Goal: Task Accomplishment & Management: Use online tool/utility

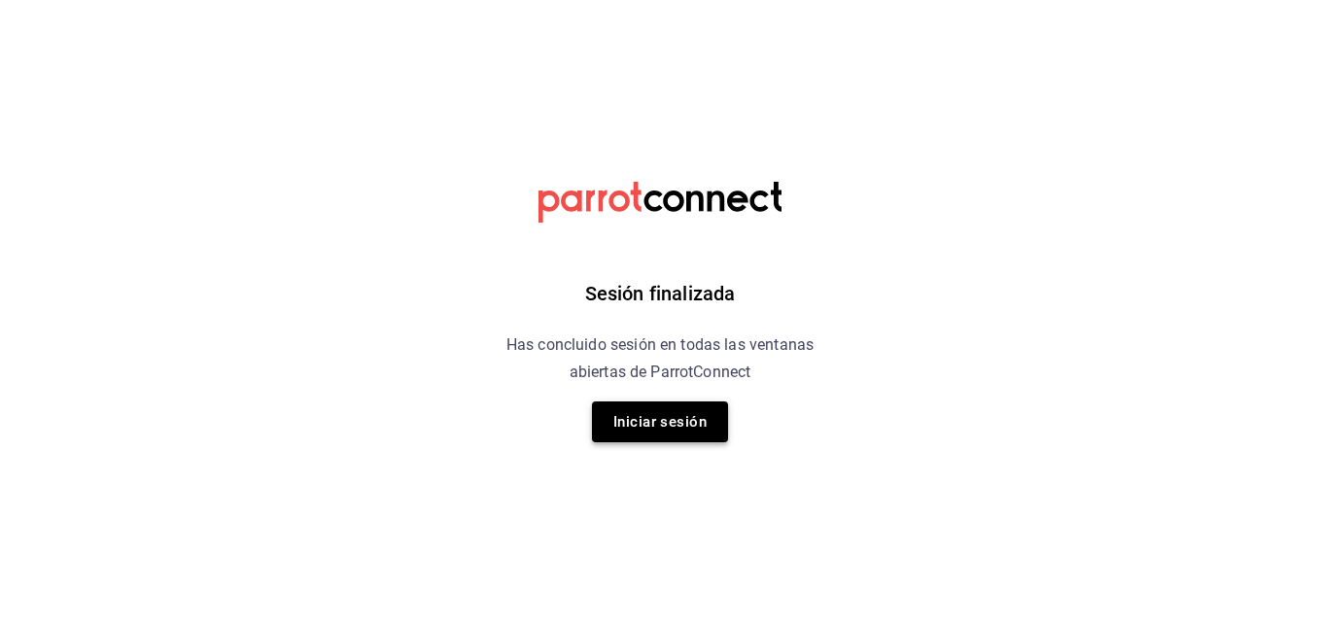
click at [681, 429] on button "Iniciar sesión" at bounding box center [660, 421] width 136 height 41
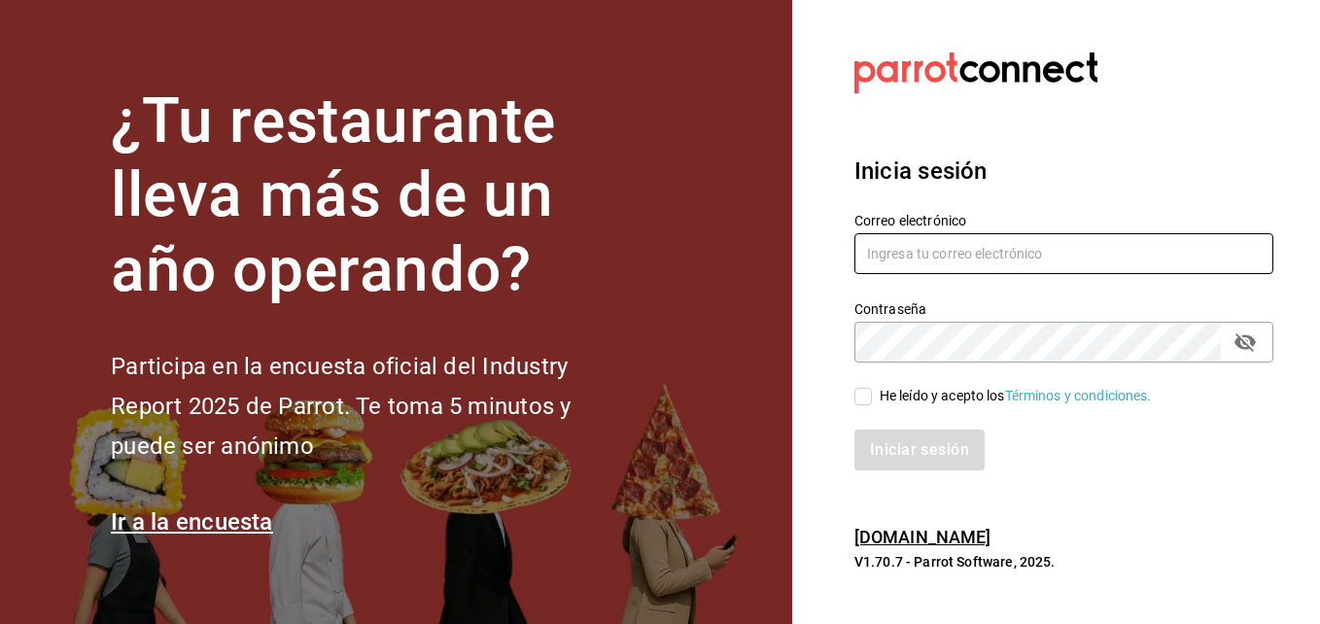
type input "[EMAIL_ADDRESS][DOMAIN_NAME]"
click at [866, 399] on input "He leído y acepto los Términos y condiciones." at bounding box center [862, 396] width 17 height 17
checkbox input "true"
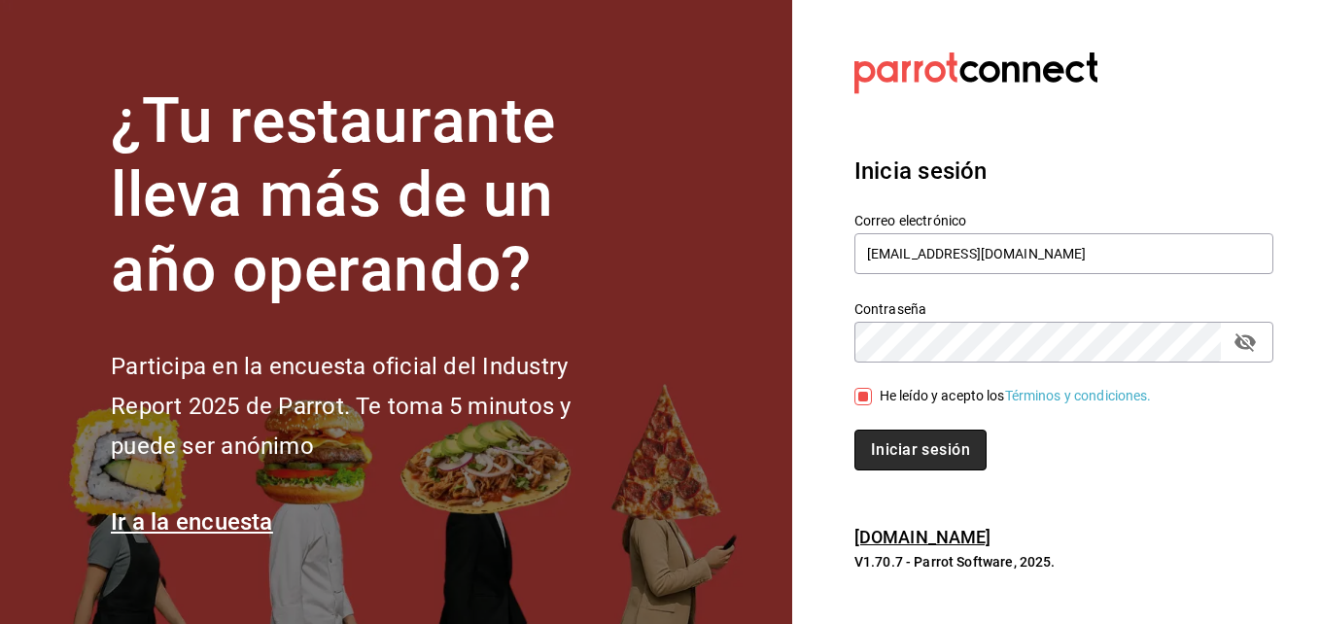
click at [900, 450] on button "Iniciar sesión" at bounding box center [920, 450] width 132 height 41
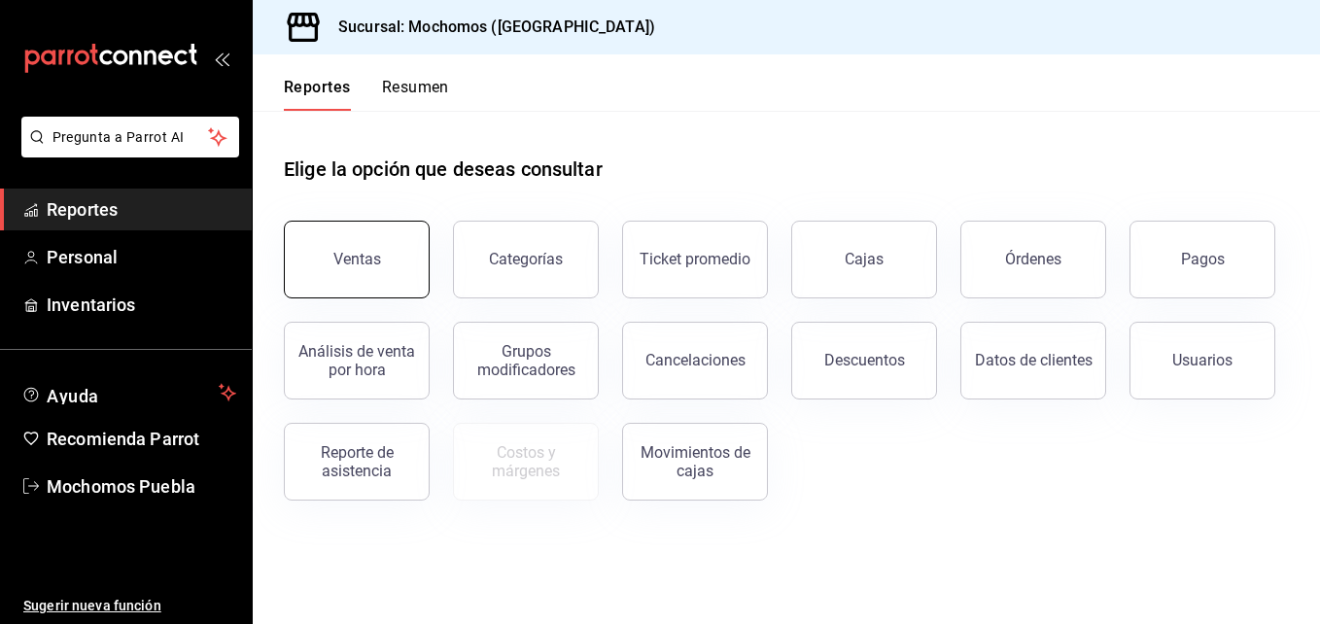
click at [394, 227] on button "Ventas" at bounding box center [357, 260] width 146 height 78
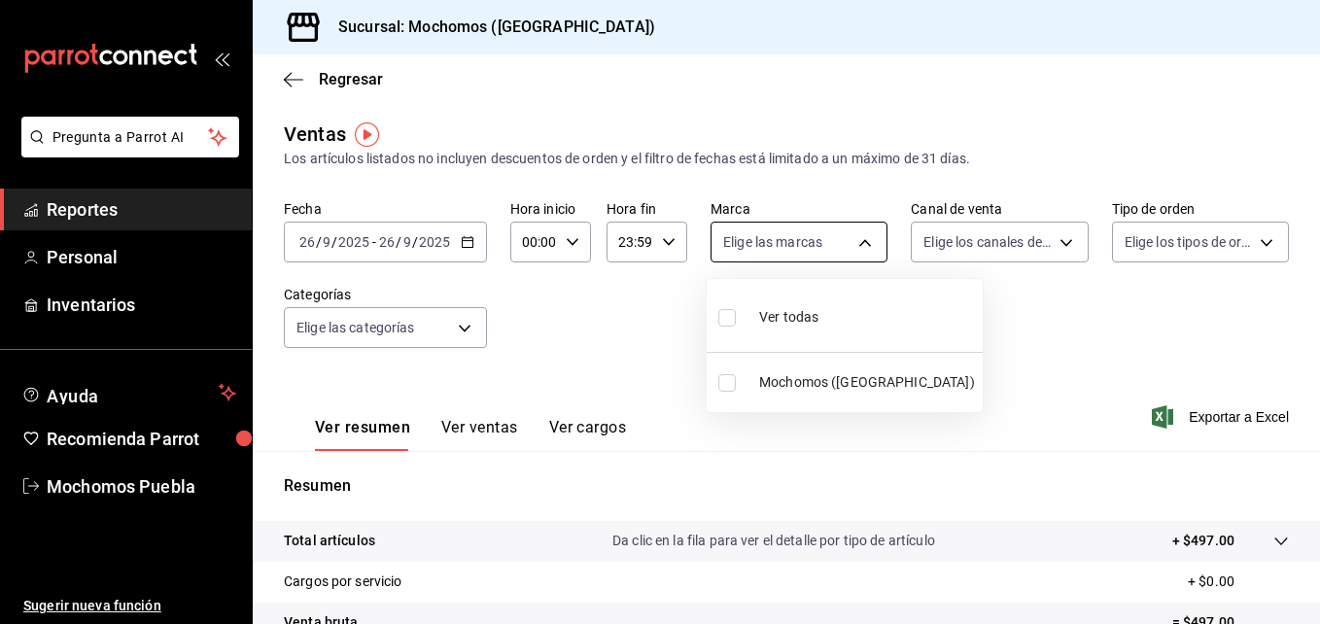
click at [845, 243] on body "Pregunta a Parrot AI Reportes Personal Inventarios Ayuda Recomienda Parrot Moch…" at bounding box center [660, 312] width 1320 height 624
click at [723, 325] on input "checkbox" at bounding box center [726, 317] width 17 height 17
checkbox input "true"
type input "65eb7388-82e4-42fa-8caf-680550c77e6f"
checkbox input "true"
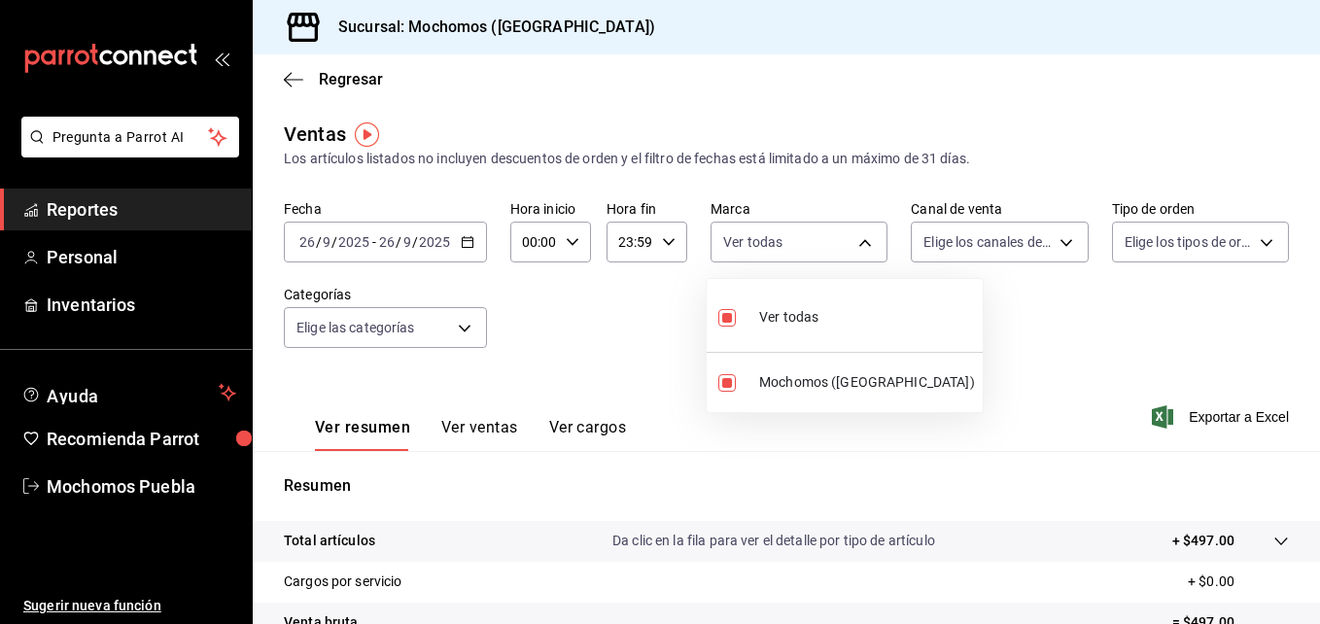
click at [1055, 249] on div at bounding box center [660, 312] width 1320 height 624
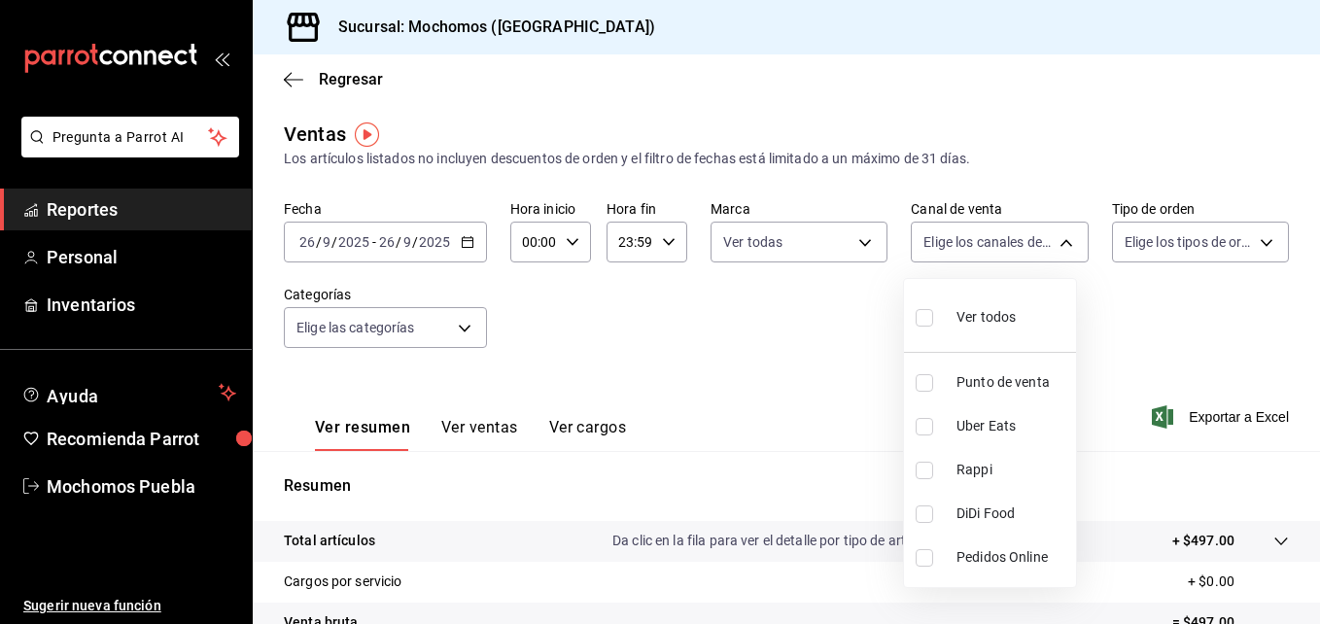
click at [1055, 249] on body "Pregunta a Parrot AI Reportes Personal Inventarios Ayuda Recomienda Parrot Moch…" at bounding box center [660, 312] width 1320 height 624
click at [929, 310] on input "checkbox" at bounding box center [924, 317] width 17 height 17
checkbox input "true"
type input "PARROT,UBER_EATS,RAPPI,DIDI_FOOD,ONLINE"
checkbox input "true"
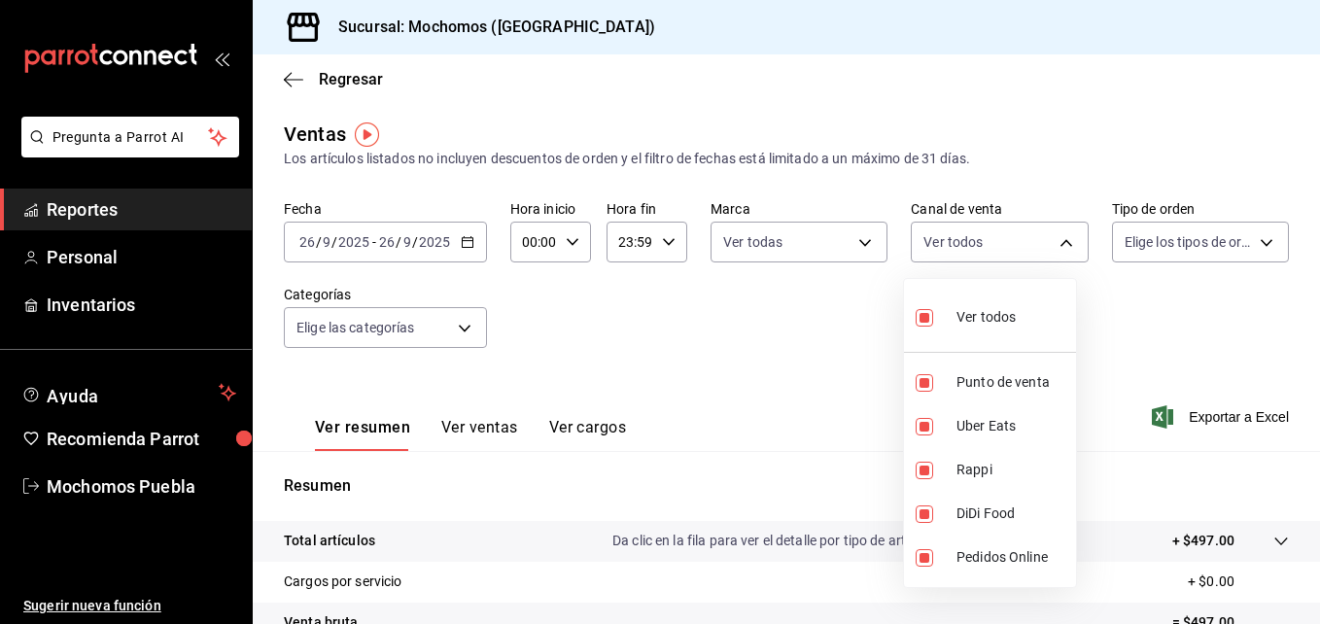
checkbox input "true"
click at [1246, 243] on div at bounding box center [660, 312] width 1320 height 624
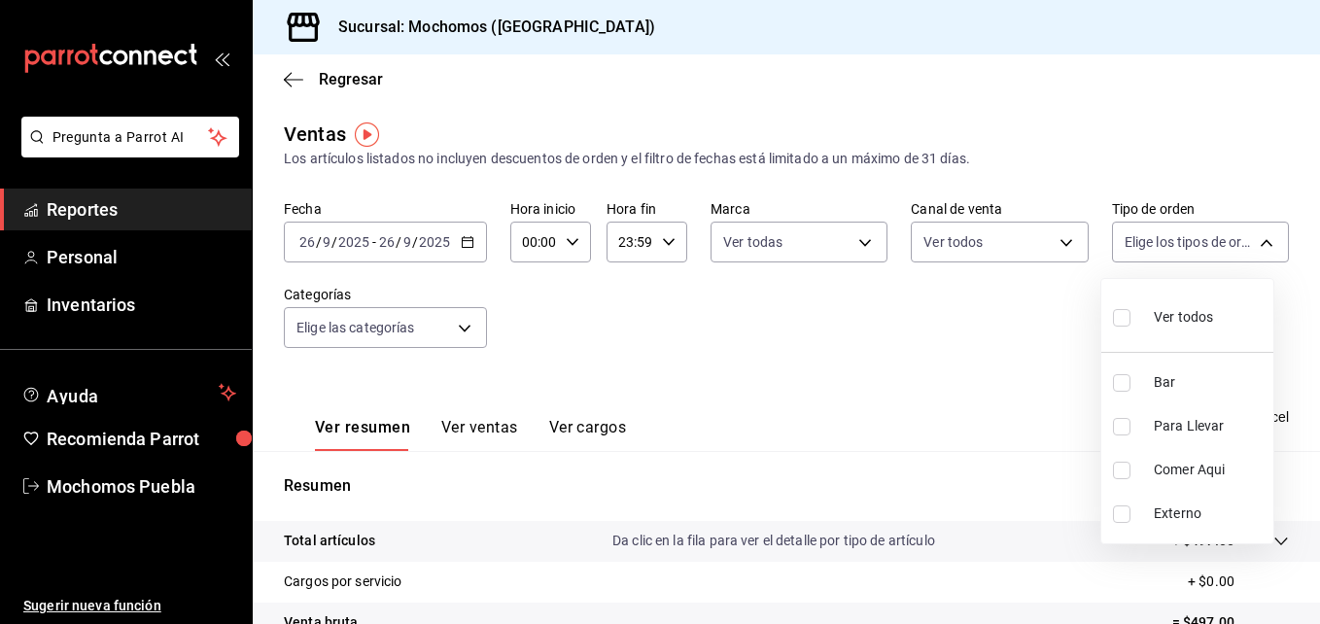
click at [1246, 243] on body "Pregunta a Parrot AI Reportes Personal Inventarios Ayuda Recomienda Parrot Moch…" at bounding box center [660, 312] width 1320 height 624
click at [1128, 314] on input "checkbox" at bounding box center [1121, 317] width 17 height 17
checkbox input "true"
type input "c7bc0ce2-274d-49fd-89f5-4bcf8044acf9,c9e91c43-775f-4cd6-ac16-cfdc9e5fd636,e77b1…"
checkbox input "true"
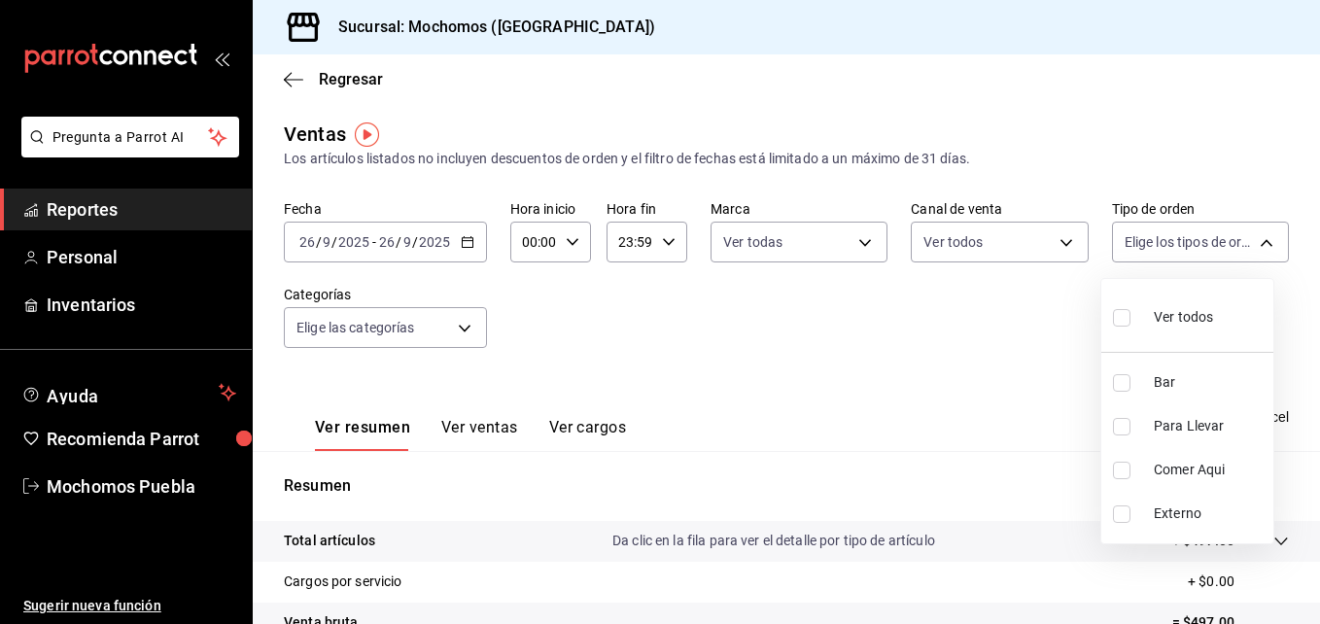
checkbox input "true"
click at [460, 317] on div at bounding box center [660, 312] width 1320 height 624
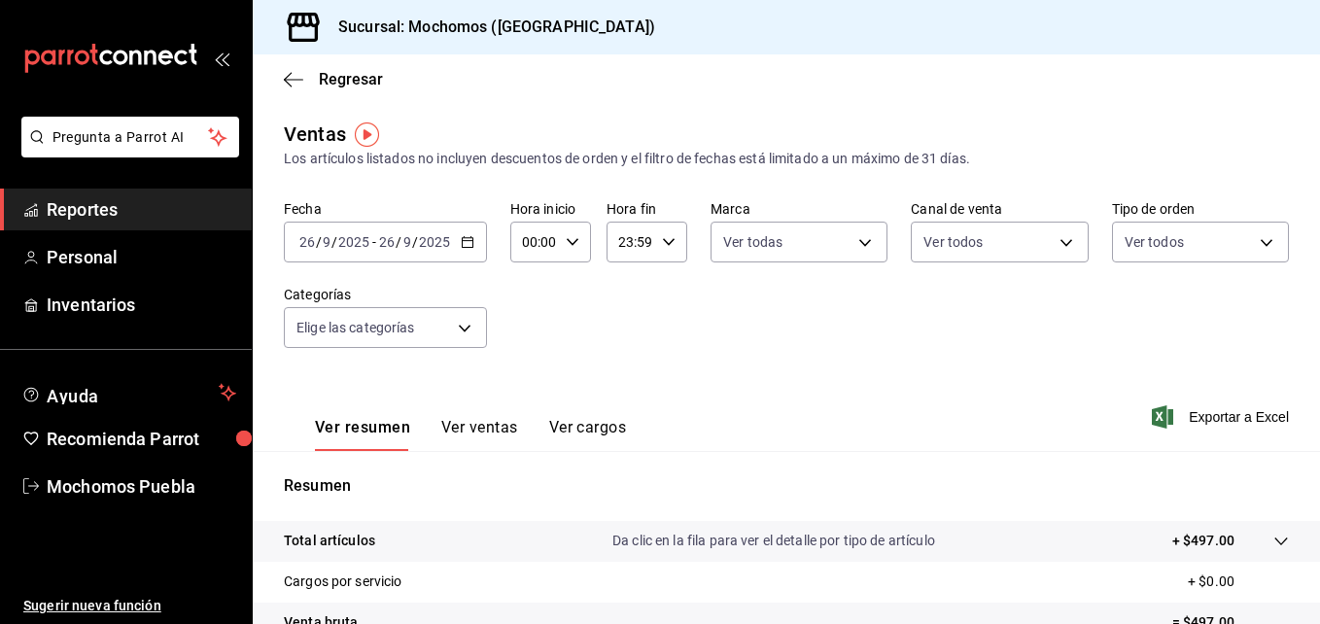
click at [460, 317] on body "Pregunta a Parrot AI Reportes Personal Inventarios Ayuda Recomienda Parrot Moch…" at bounding box center [660, 312] width 1320 height 624
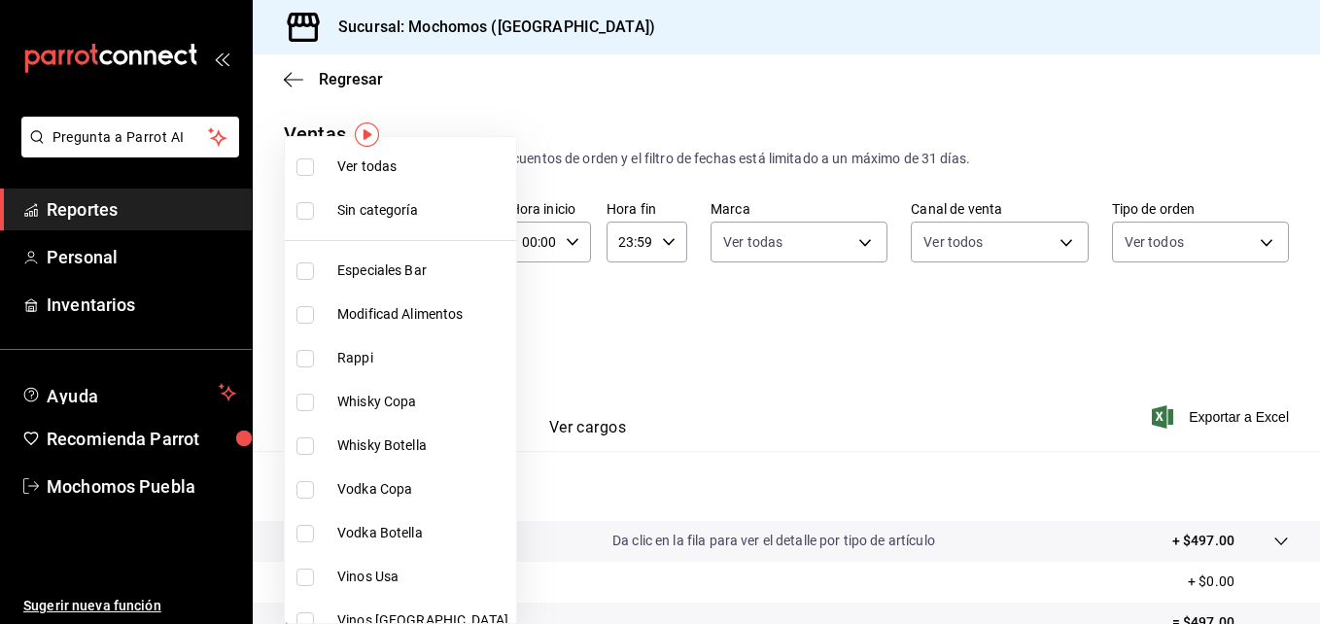
click at [304, 170] on input "checkbox" at bounding box center [304, 166] width 17 height 17
checkbox input "true"
type input "357a9704-c999-4c63-af81-0c25438b67b5,a93eec79-672f-49c2-b1cd-14f211909374,5e983…"
checkbox input "true"
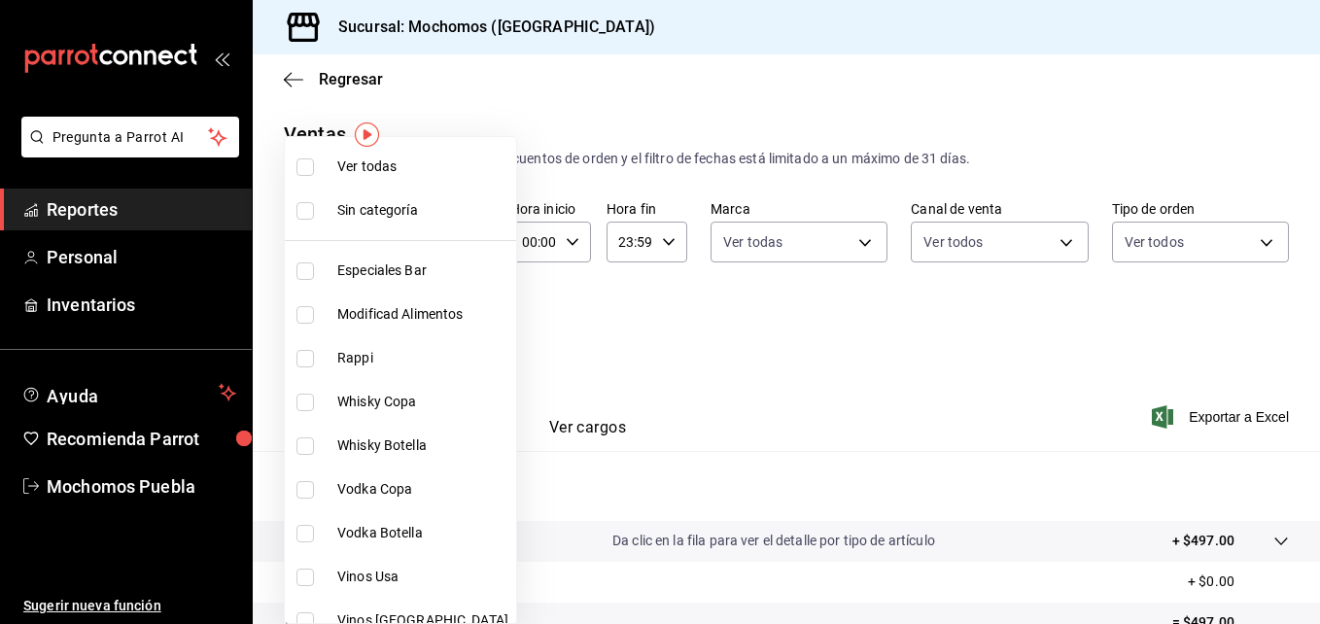
checkbox input "true"
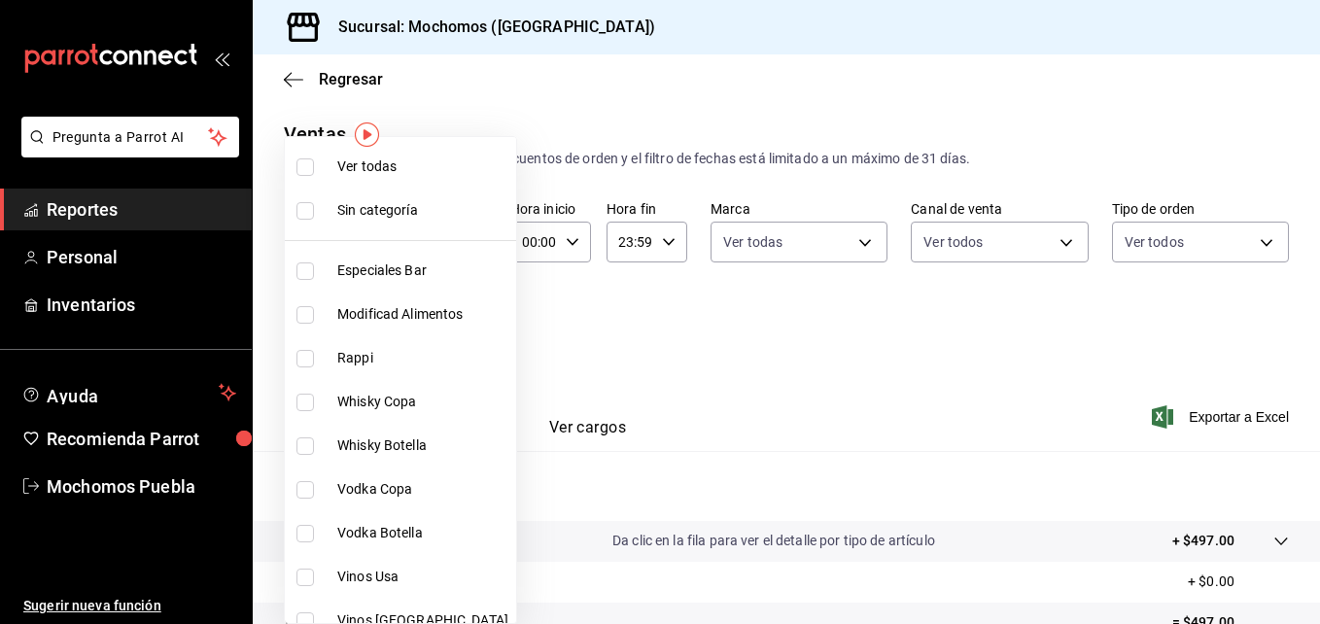
checkbox input "true"
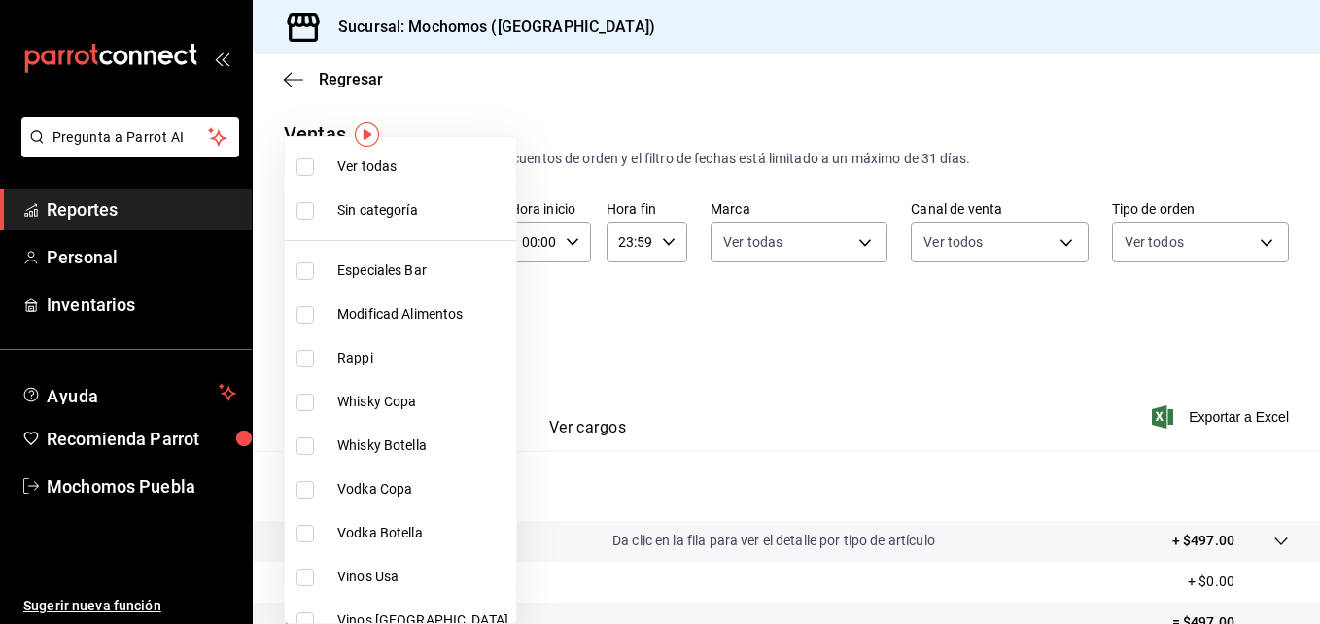
checkbox input "true"
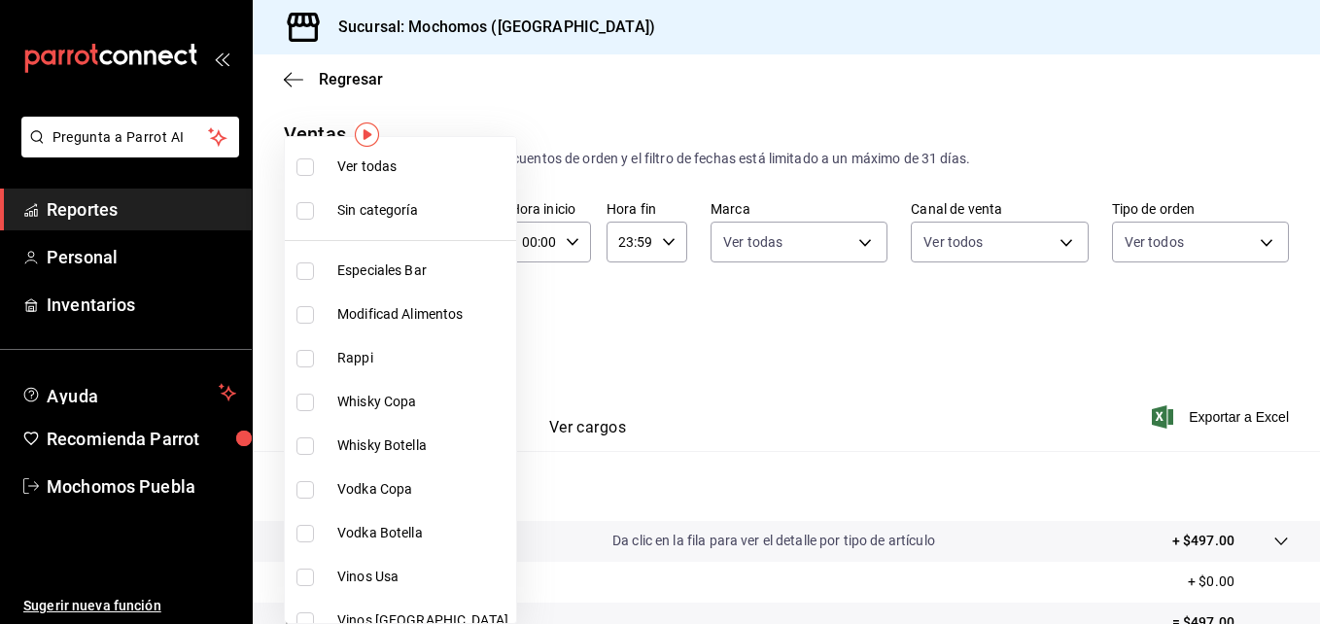
checkbox input "true"
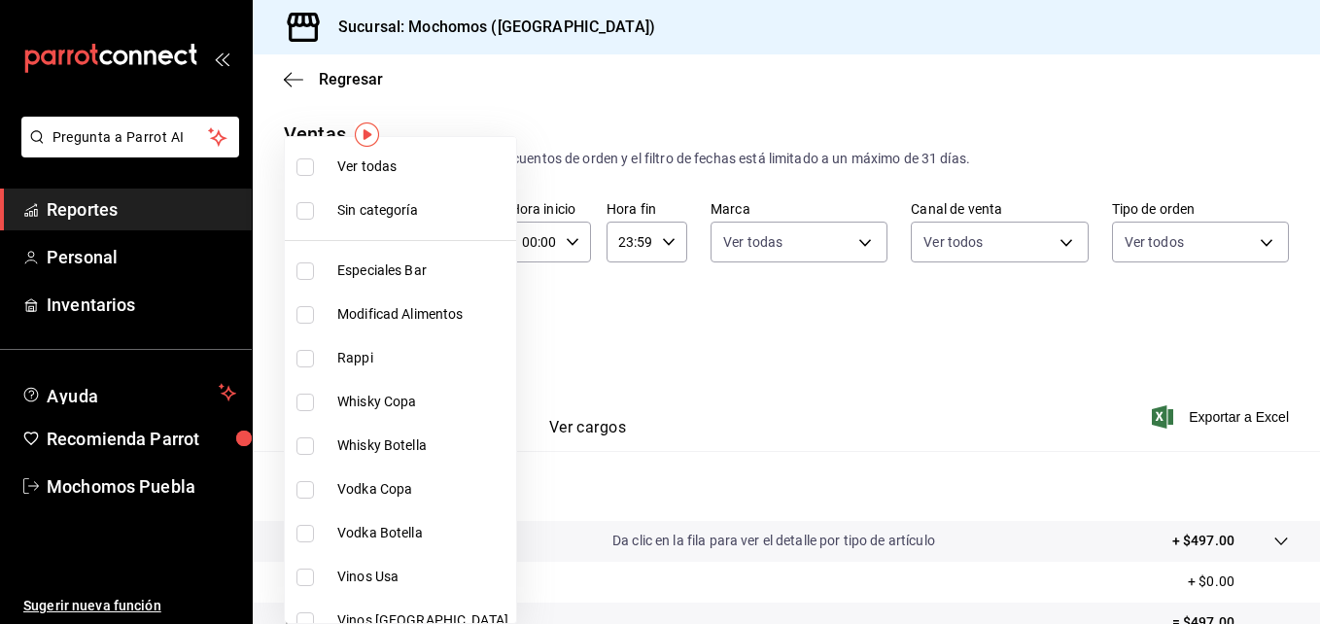
checkbox input "true"
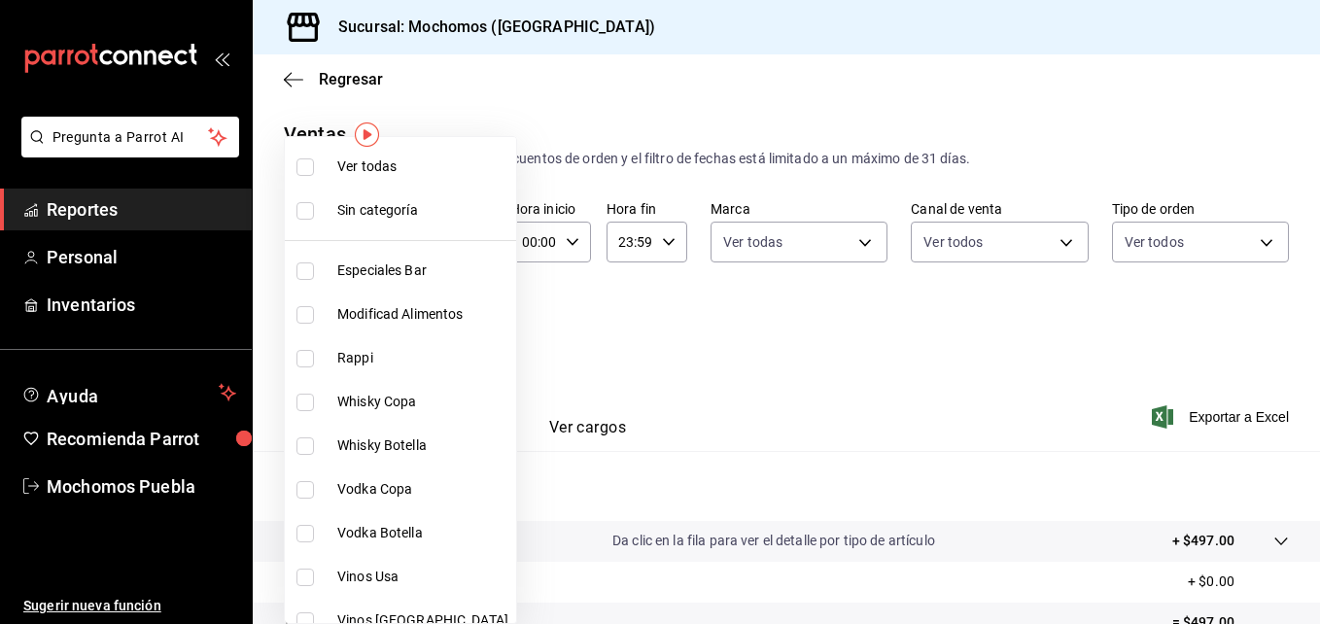
checkbox input "true"
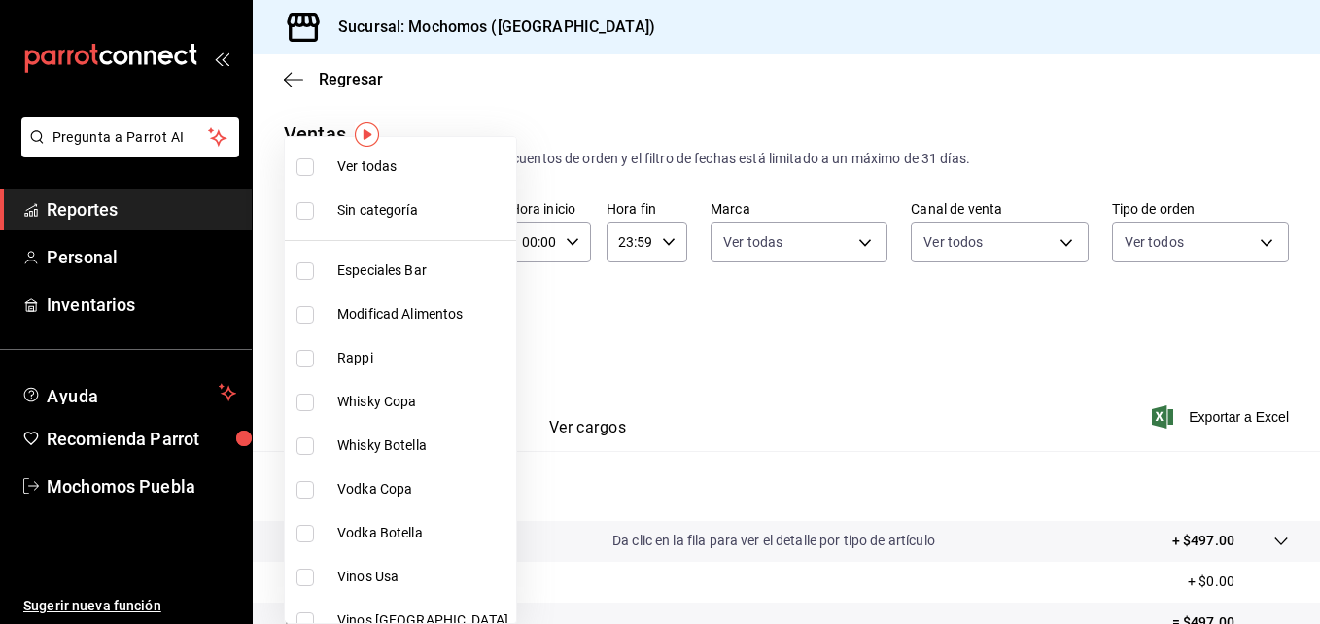
checkbox input "true"
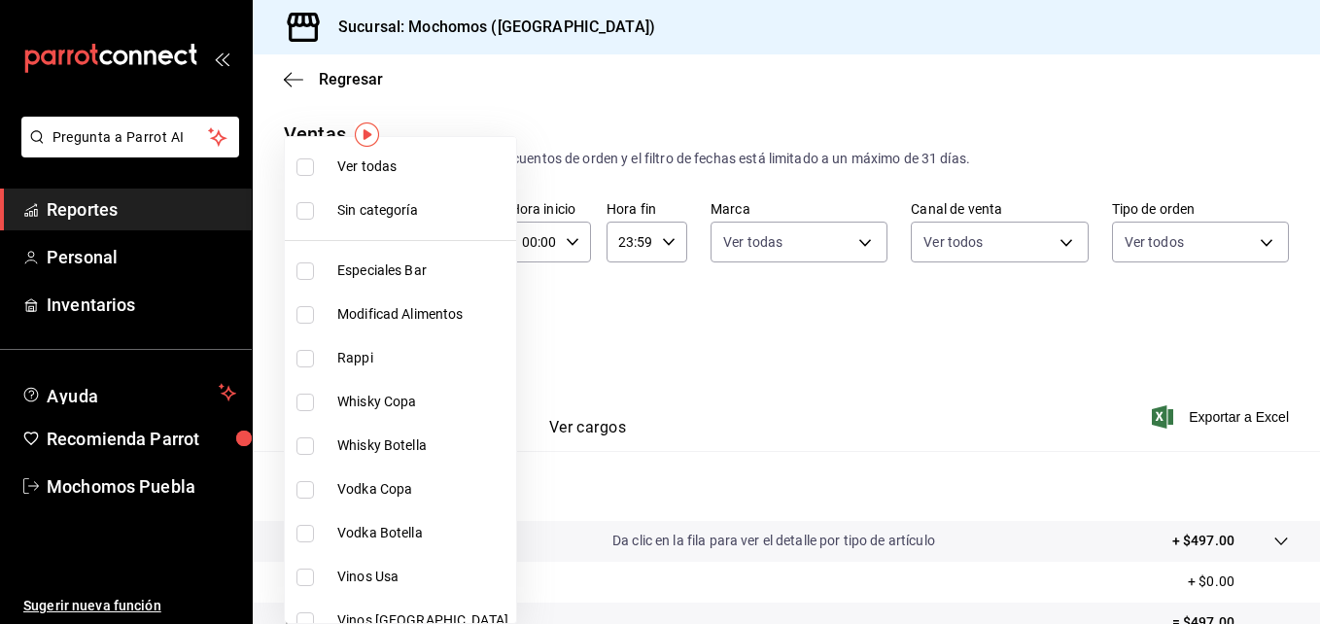
checkbox input "true"
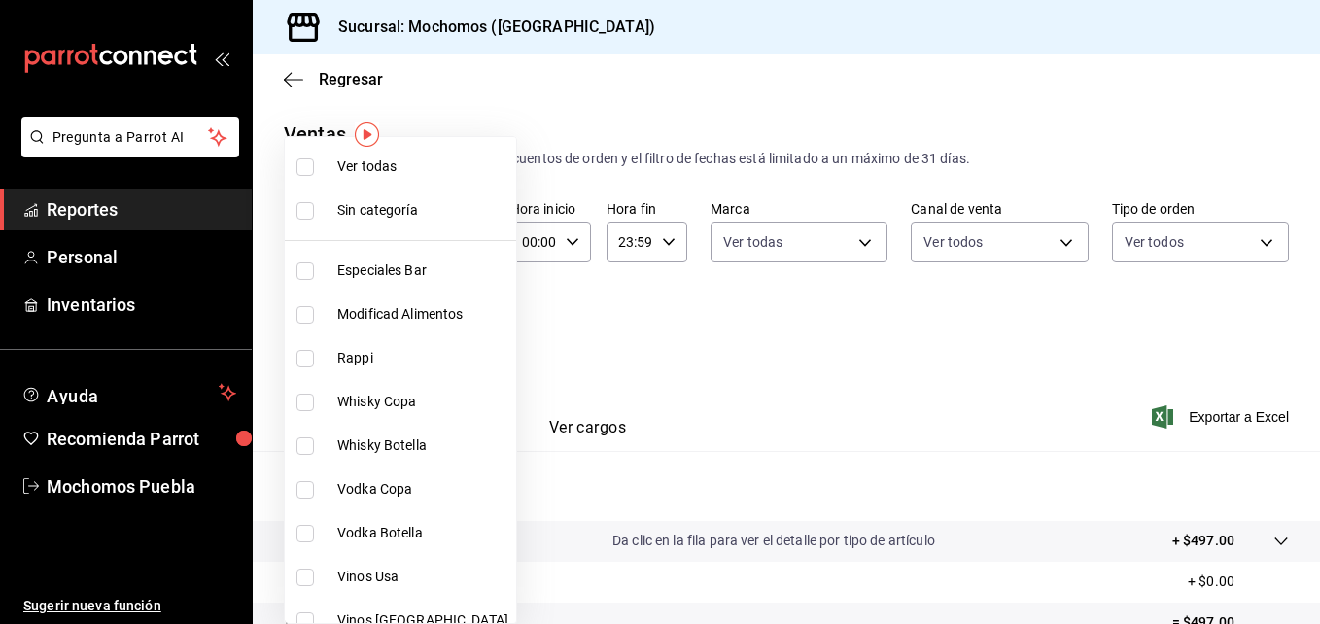
checkbox input "true"
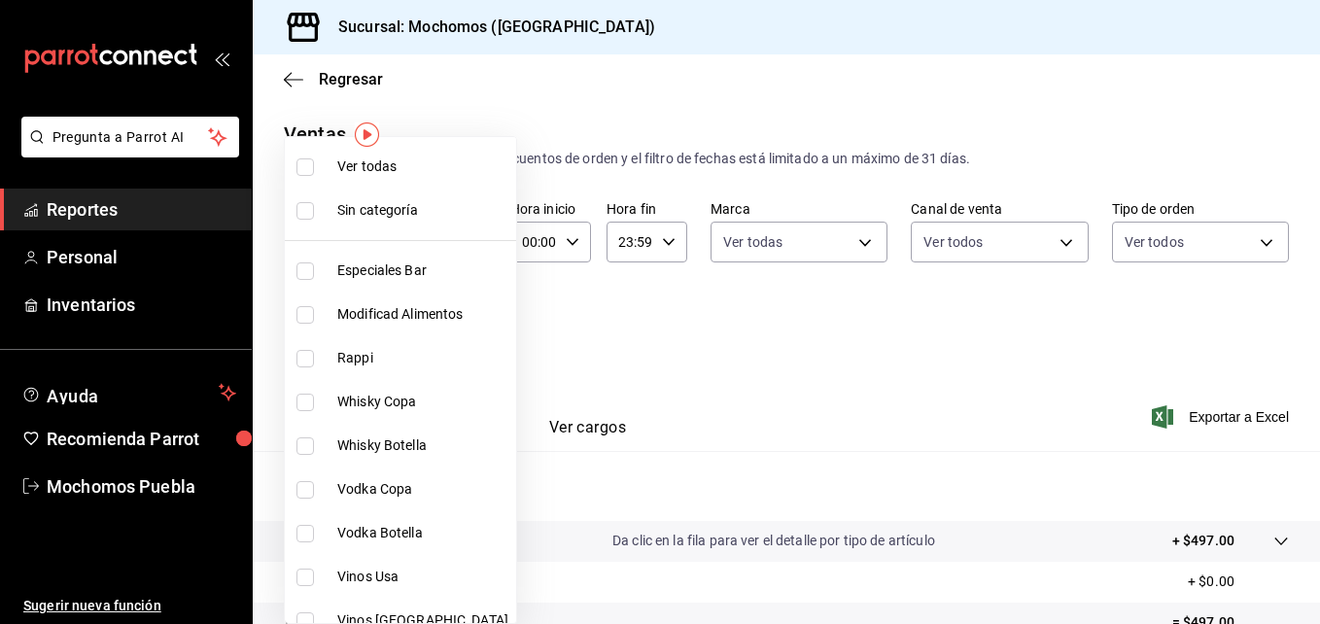
checkbox input "true"
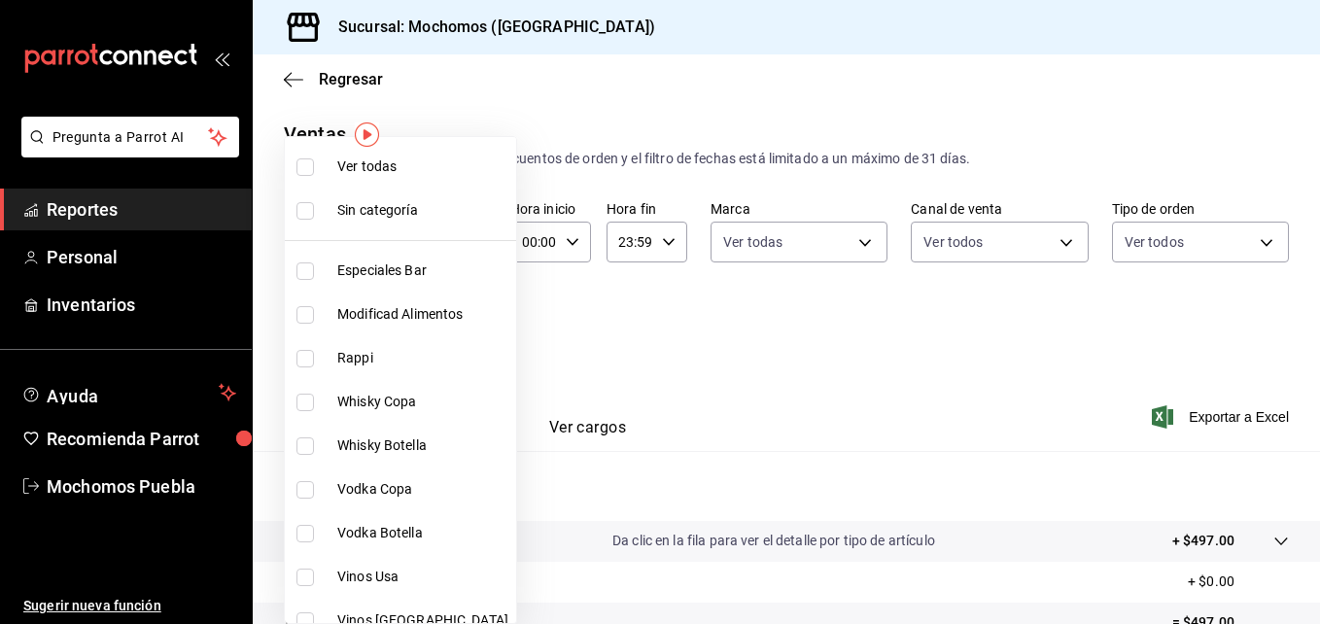
checkbox input "true"
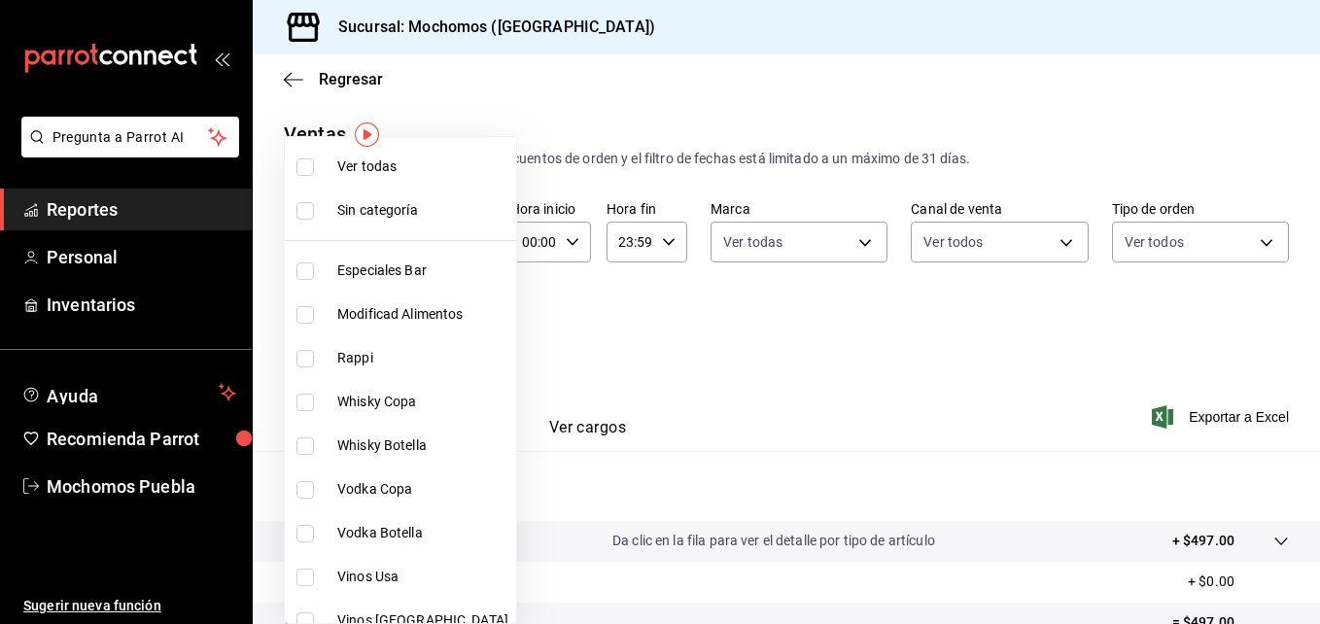
checkbox input "true"
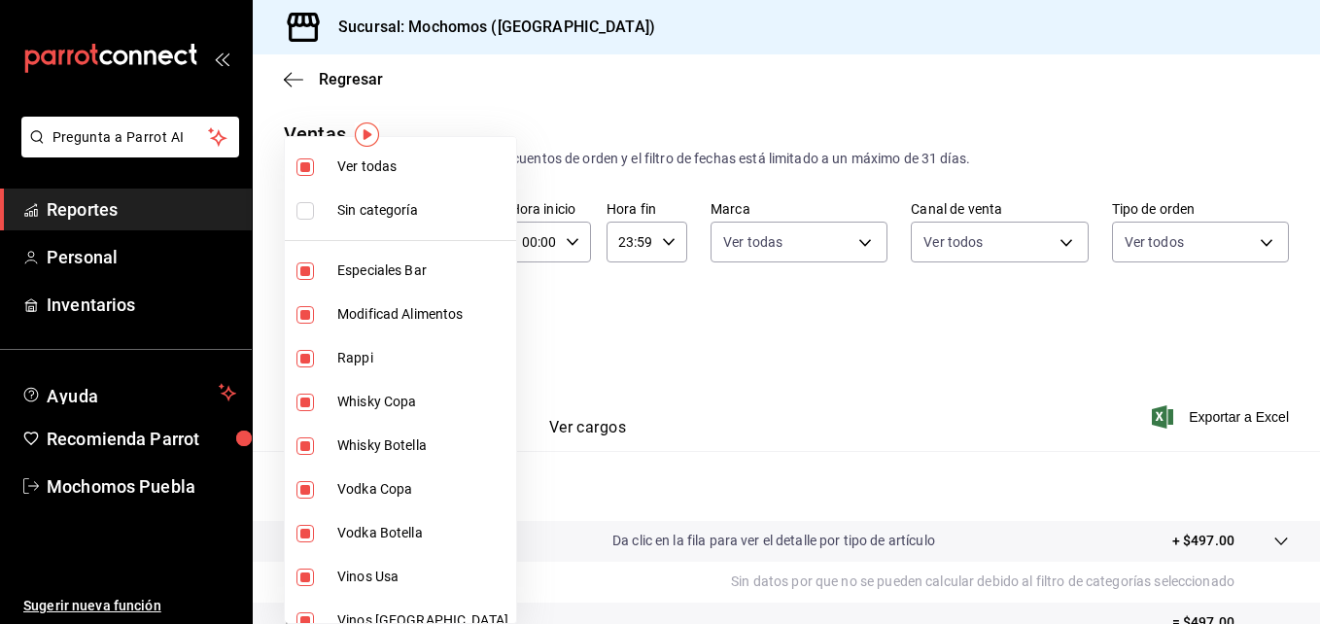
click at [896, 361] on div at bounding box center [660, 312] width 1320 height 624
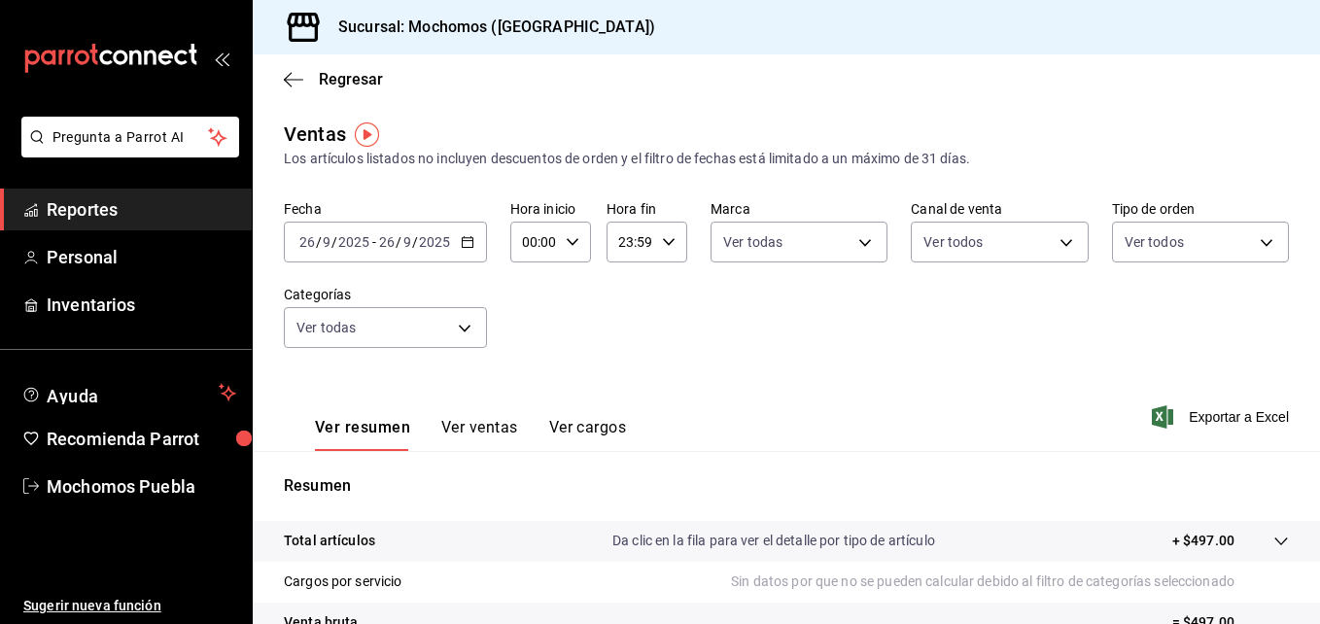
click at [469, 238] on \(Stroke\) "button" at bounding box center [468, 242] width 12 height 11
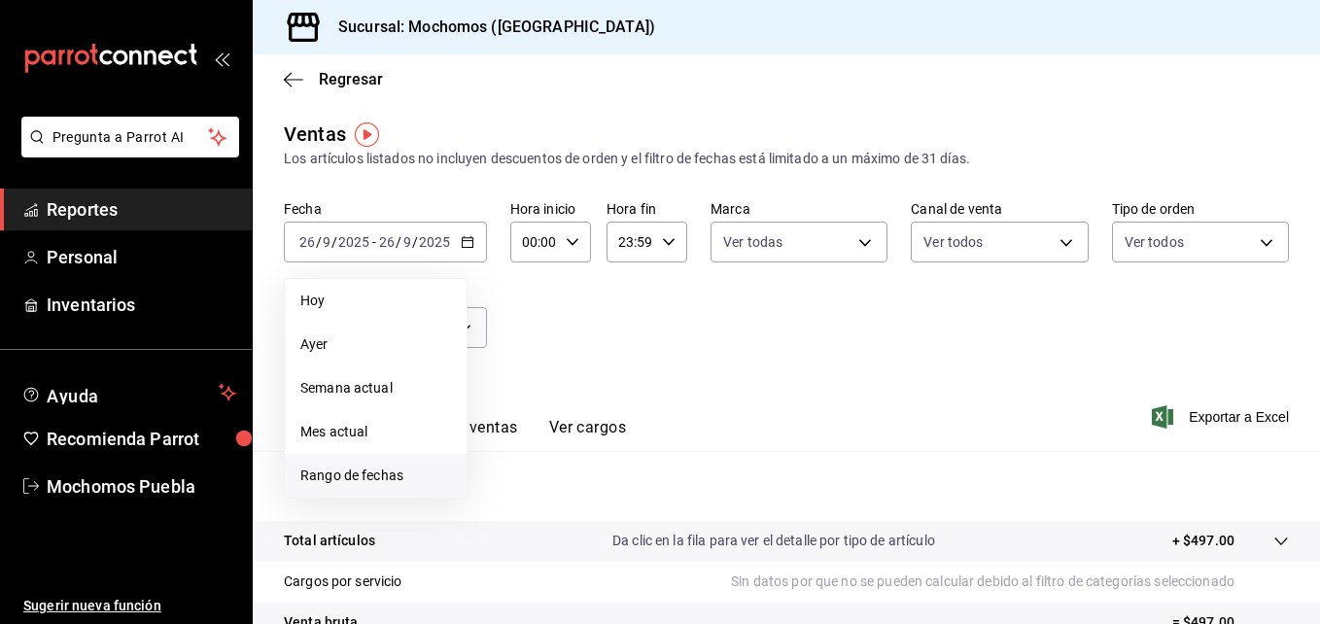
click at [355, 481] on span "Rango de fechas" at bounding box center [375, 476] width 151 height 20
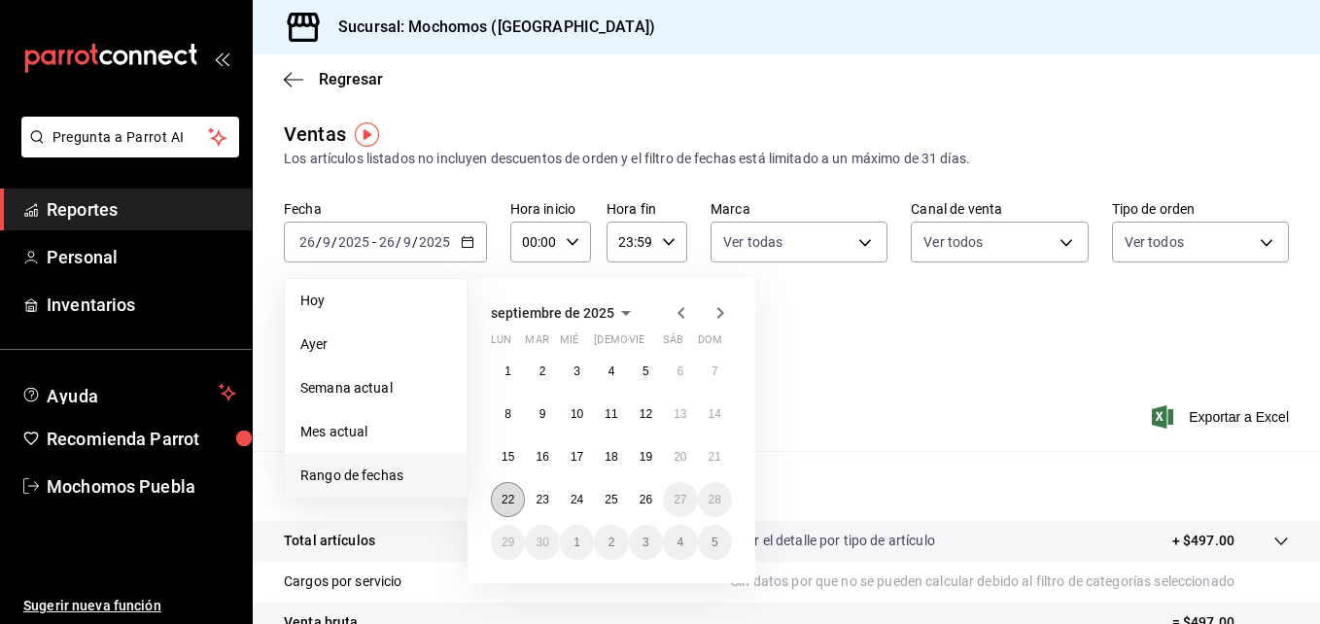
click at [511, 501] on abbr "22" at bounding box center [508, 500] width 13 height 14
click at [661, 501] on button "26" at bounding box center [646, 499] width 34 height 35
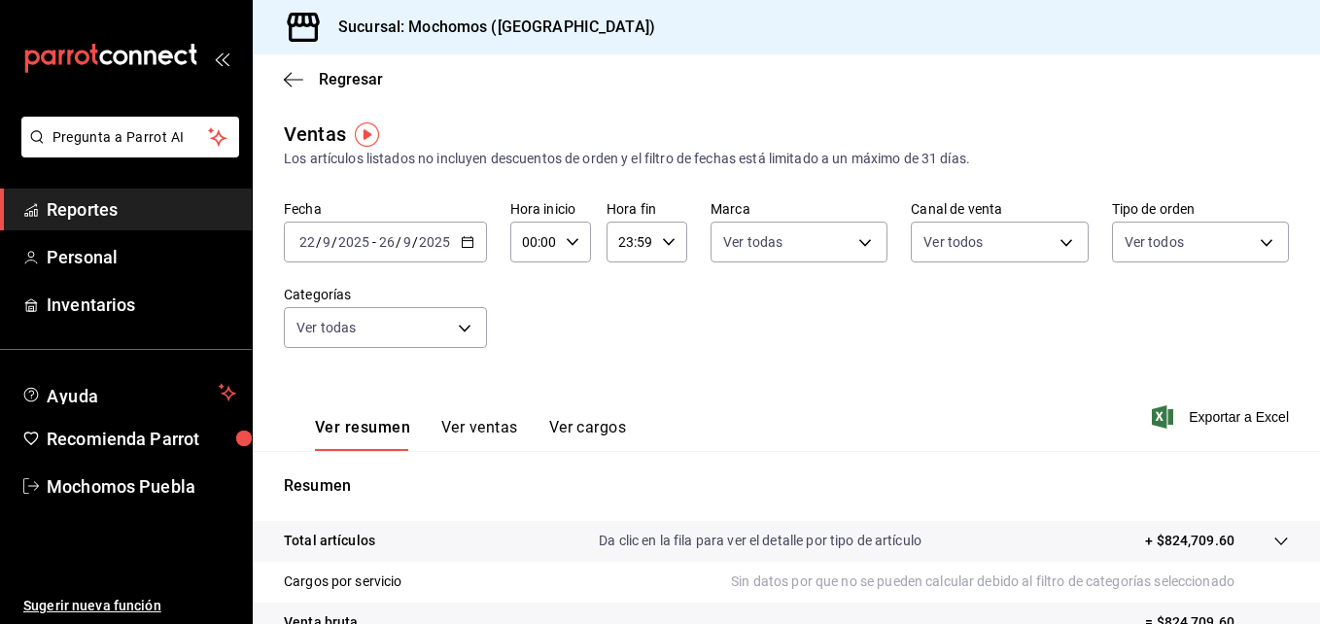
click at [445, 238] on input "2025" at bounding box center [434, 242] width 33 height 16
click at [961, 419] on div "Ver resumen Ver ventas Ver cargos Exportar a Excel" at bounding box center [786, 411] width 1067 height 80
click at [1222, 413] on span "Exportar a Excel" at bounding box center [1222, 416] width 133 height 23
